Goal: Navigation & Orientation: Find specific page/section

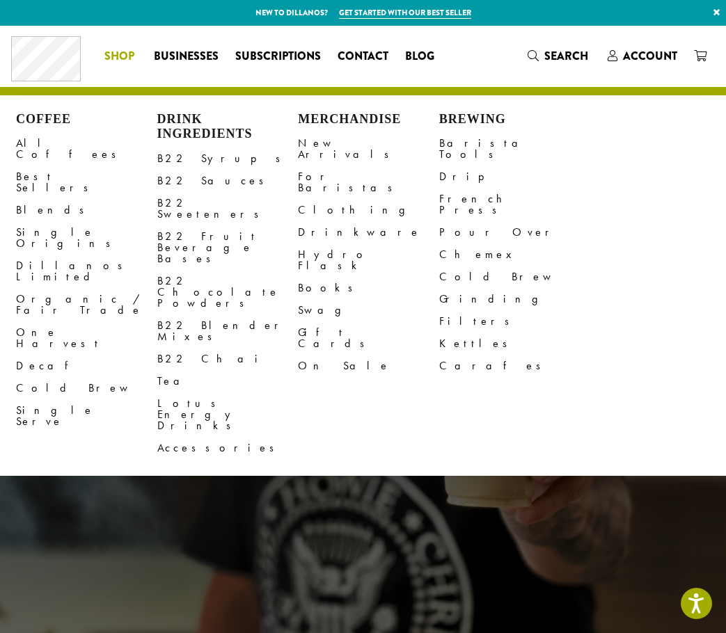
click at [113, 54] on span "Shop" at bounding box center [119, 56] width 30 height 17
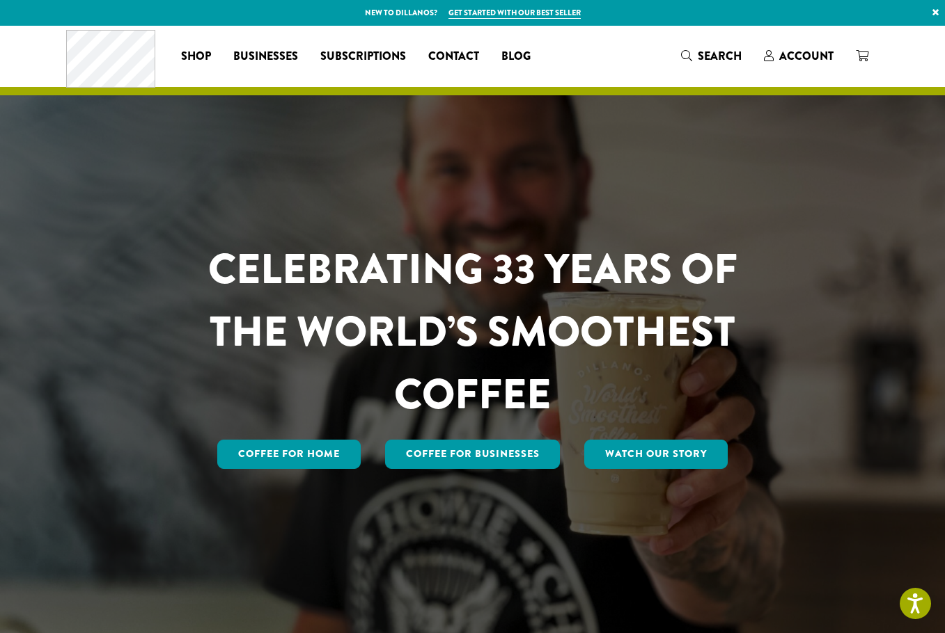
click at [198, 180] on div "CELEBRATING 33 YEARS OF THE WORLD’S SMOOTHEST COFFEE Coffee for Home Coffee For…" at bounding box center [472, 331] width 835 height 611
